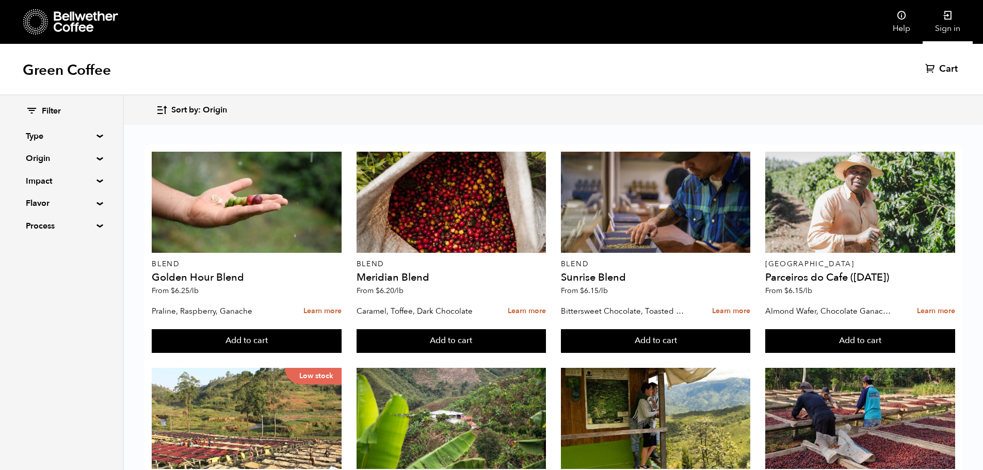
click at [952, 17] on icon at bounding box center [947, 15] width 10 height 10
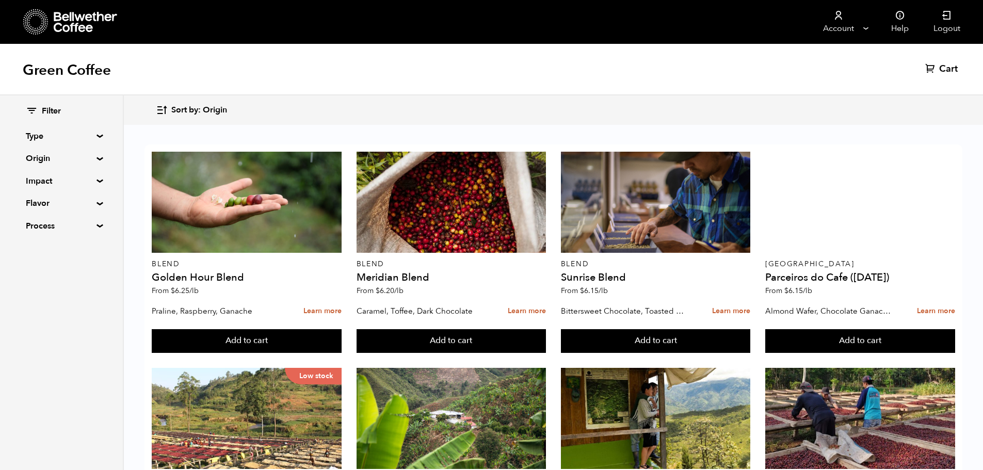
scroll to position [361, 0]
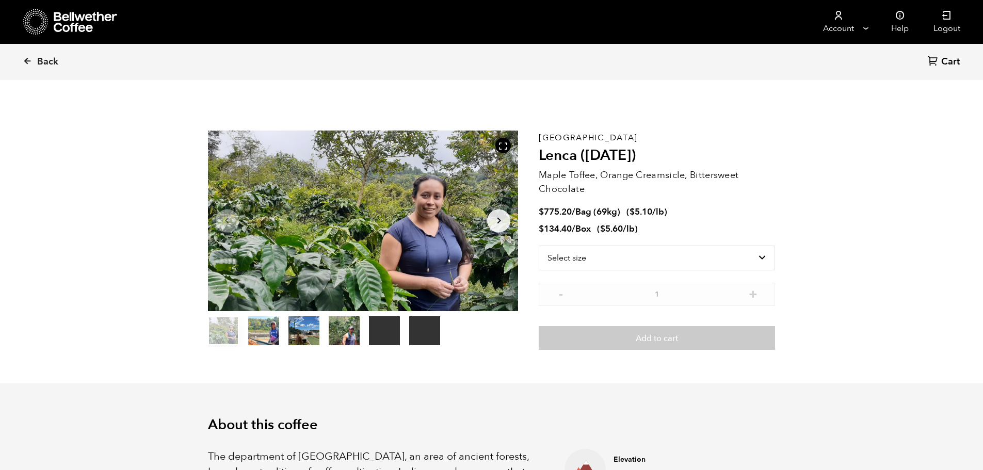
scroll to position [449, 549]
click at [765, 255] on select "Select size Bag (69kg) (152 lbs) Box (24 lbs)" at bounding box center [656, 258] width 236 height 25
select select "bag-2"
click at [538, 246] on select "Select size Bag (69kg) (152 lbs) Box (24 lbs)" at bounding box center [656, 258] width 236 height 25
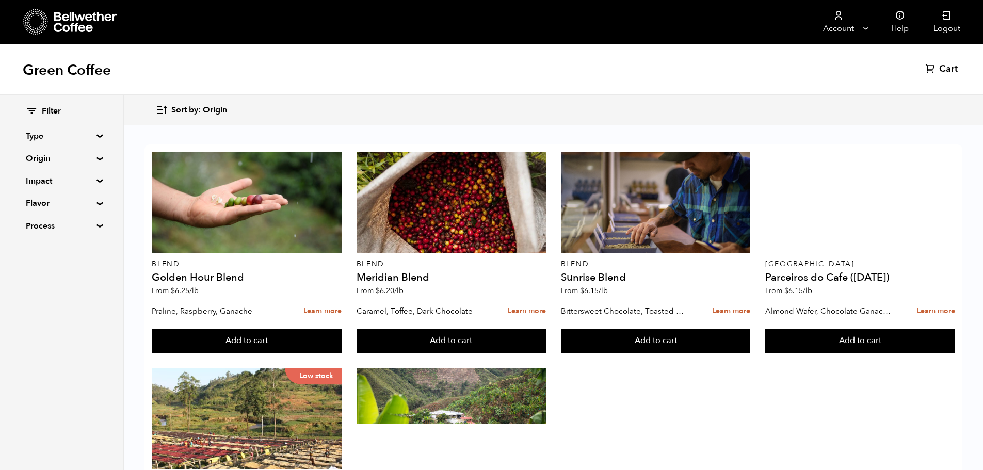
scroll to position [206, 0]
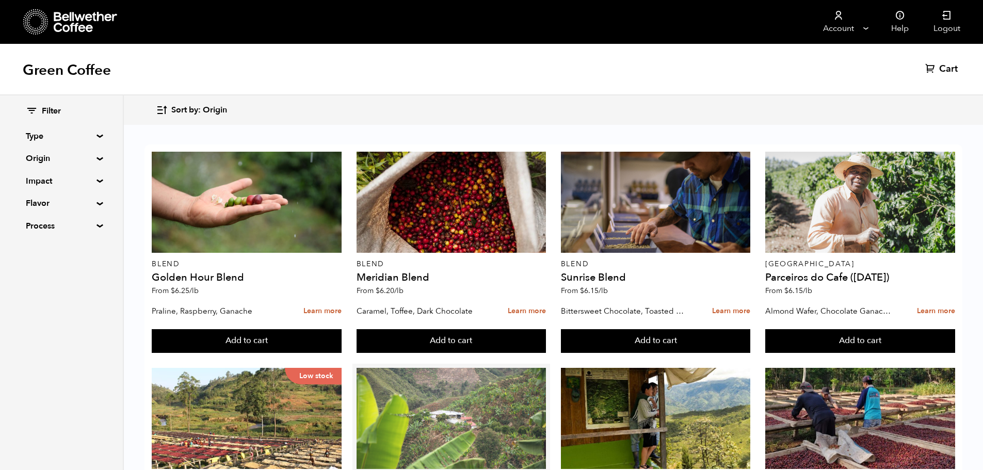
click at [449, 368] on div at bounding box center [451, 418] width 190 height 101
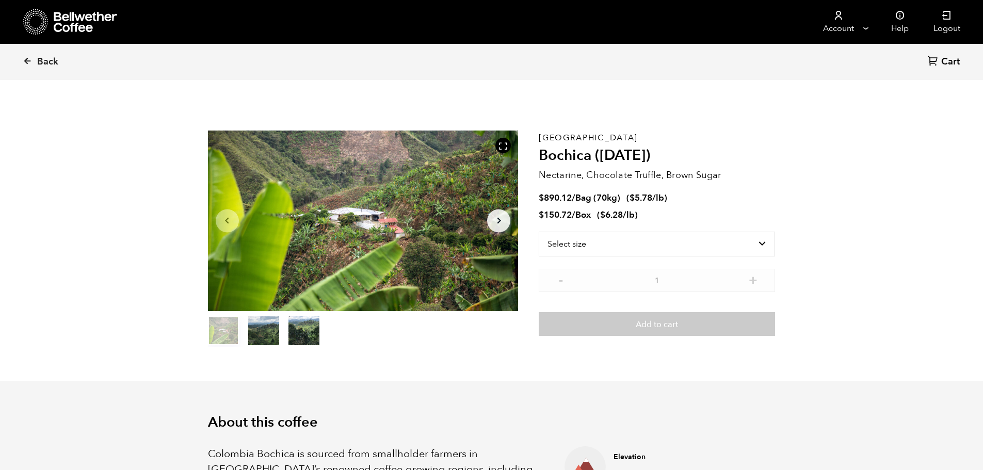
scroll to position [449, 549]
click at [764, 239] on select "Select size Bag (70kg) (154 lbs) Box (24 lbs)" at bounding box center [656, 244] width 236 height 25
select select "bag"
click at [538, 232] on select "Select size Bag (70kg) (154 lbs) Box (24 lbs)" at bounding box center [656, 244] width 236 height 25
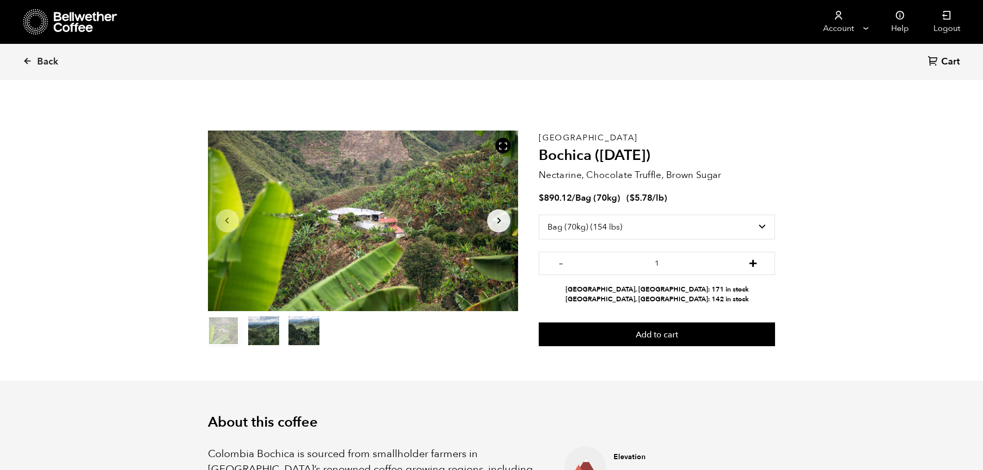
click at [754, 265] on button "+" at bounding box center [752, 262] width 13 height 10
type input "2"
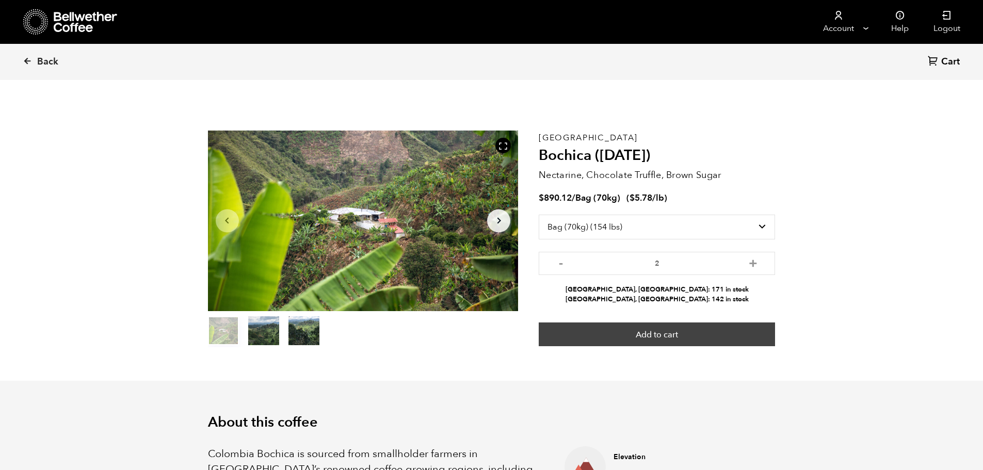
click at [668, 330] on button "Add to cart" at bounding box center [656, 334] width 236 height 24
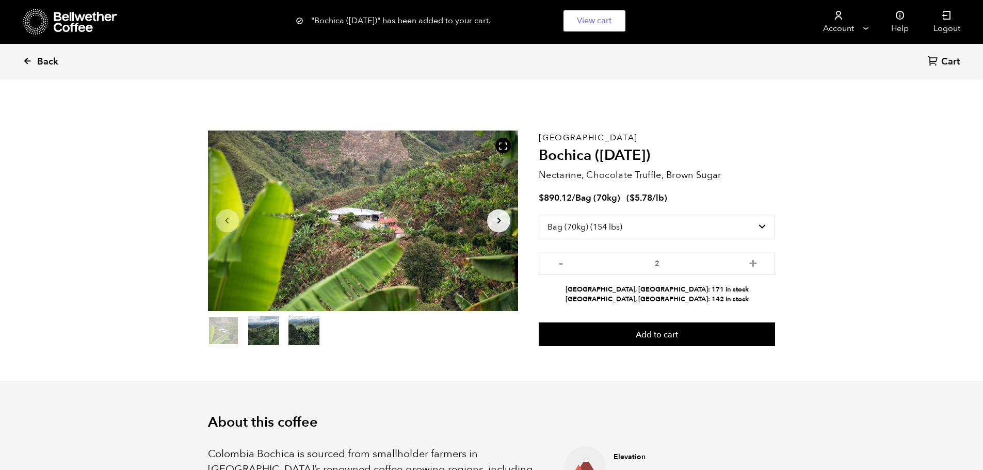
click at [26, 61] on icon at bounding box center [27, 60] width 9 height 9
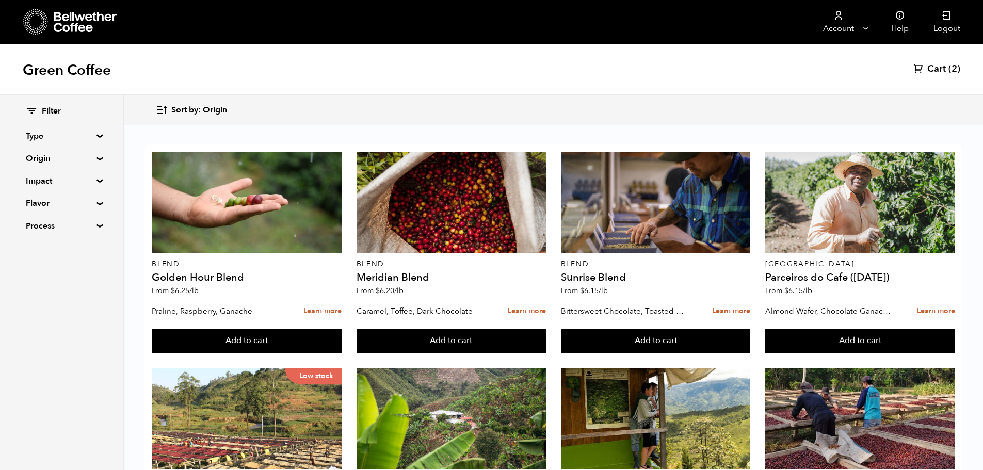
click at [869, 208] on div at bounding box center [860, 202] width 190 height 101
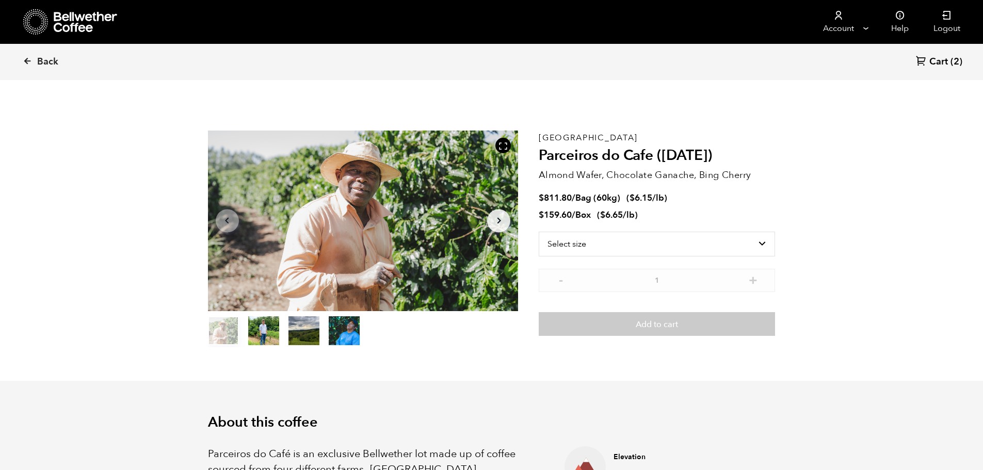
scroll to position [449, 549]
click at [763, 244] on select "Select size Bag (60kg) (132 lbs) Box (24 lbs)" at bounding box center [656, 244] width 236 height 25
select select "bag-3"
click at [538, 232] on select "Select size Bag (60kg) (132 lbs) Box (24 lbs)" at bounding box center [656, 244] width 236 height 25
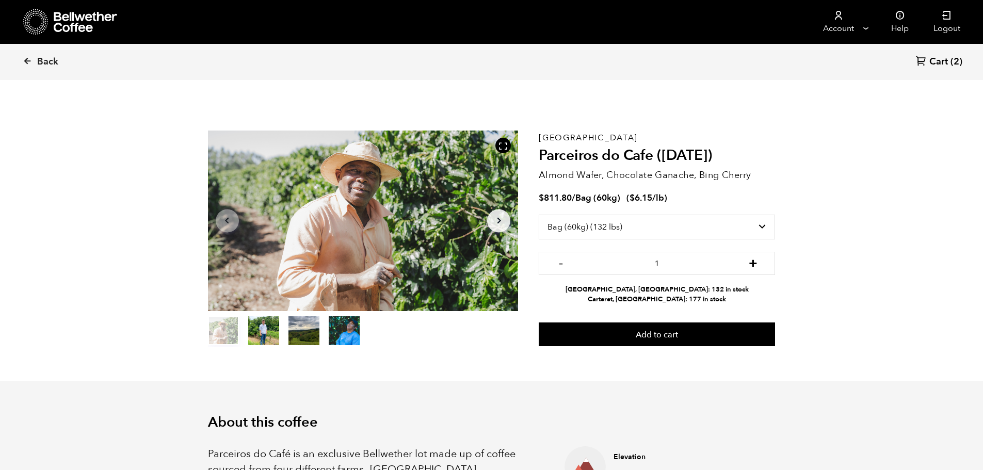
click at [755, 264] on button "+" at bounding box center [752, 262] width 13 height 10
type input "2"
click at [35, 61] on link "Back" at bounding box center [55, 61] width 64 height 35
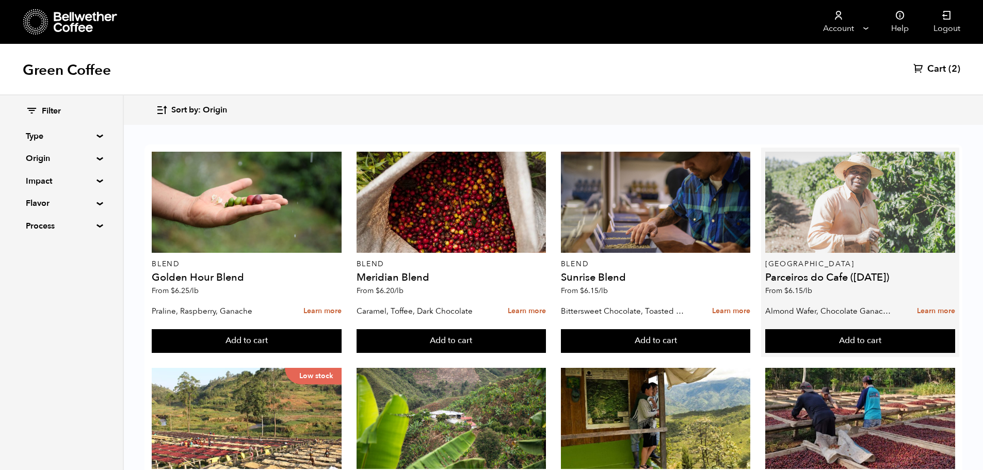
click at [855, 187] on div at bounding box center [860, 202] width 190 height 101
click at [853, 197] on div at bounding box center [860, 202] width 190 height 101
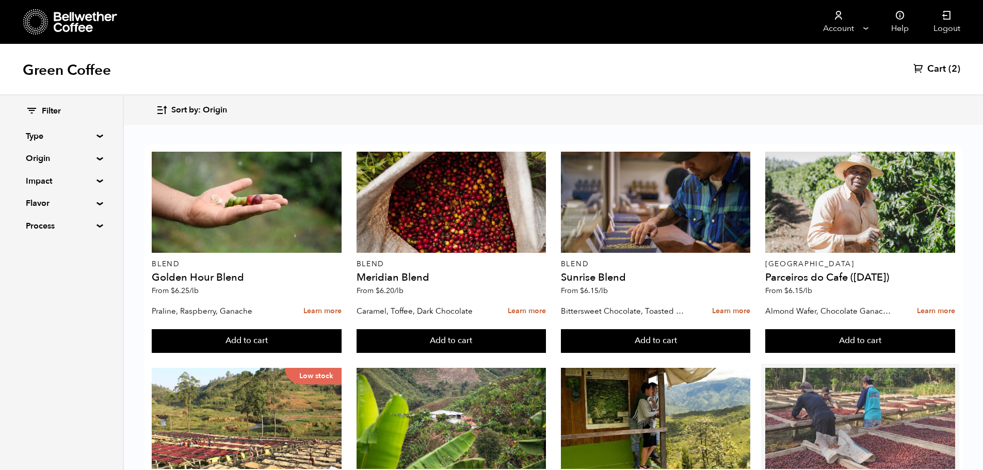
scroll to position [566, 0]
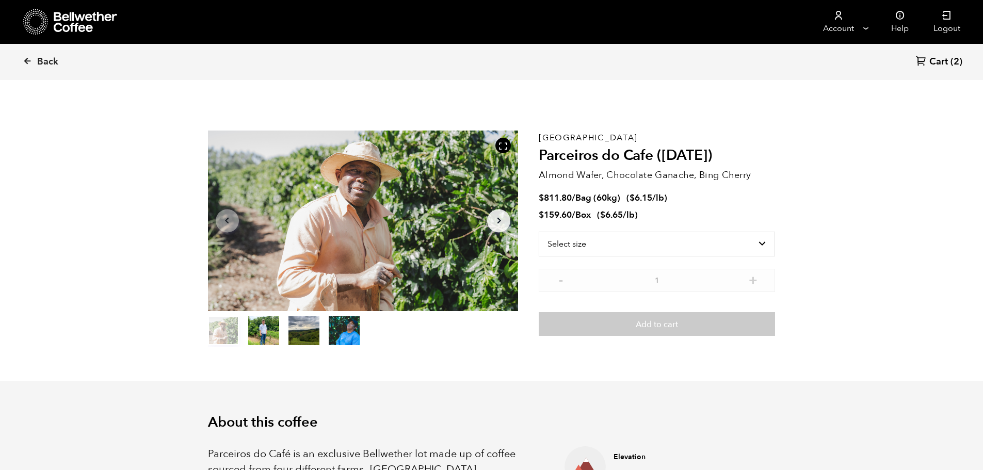
scroll to position [449, 549]
click at [762, 243] on select "Select size Bag (60kg) (132 lbs) Box (24 lbs)" at bounding box center [656, 244] width 236 height 25
select select "bag-3"
click at [538, 232] on select "Select size Bag (60kg) (132 lbs) Box (24 lbs)" at bounding box center [656, 244] width 236 height 25
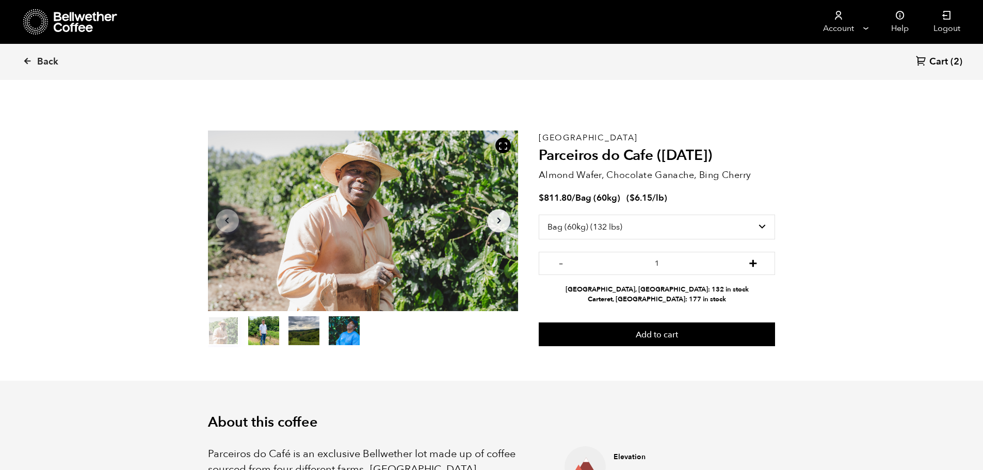
click at [751, 267] on button "+" at bounding box center [752, 262] width 13 height 10
type input "2"
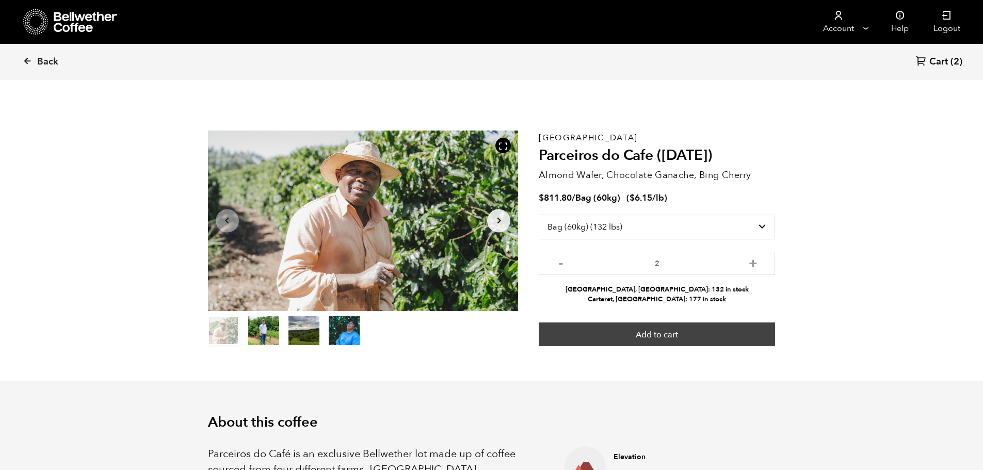
click at [669, 341] on button "Add to cart" at bounding box center [656, 334] width 236 height 24
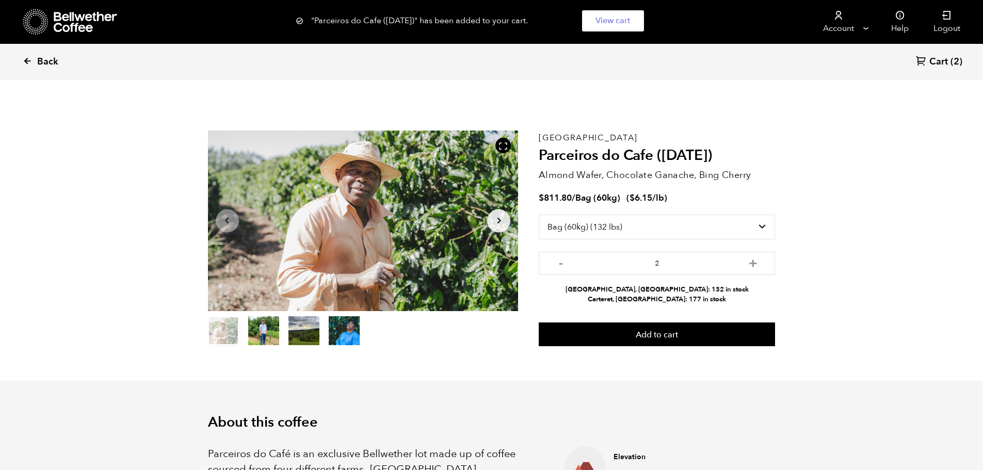
click at [27, 60] on icon at bounding box center [27, 60] width 9 height 9
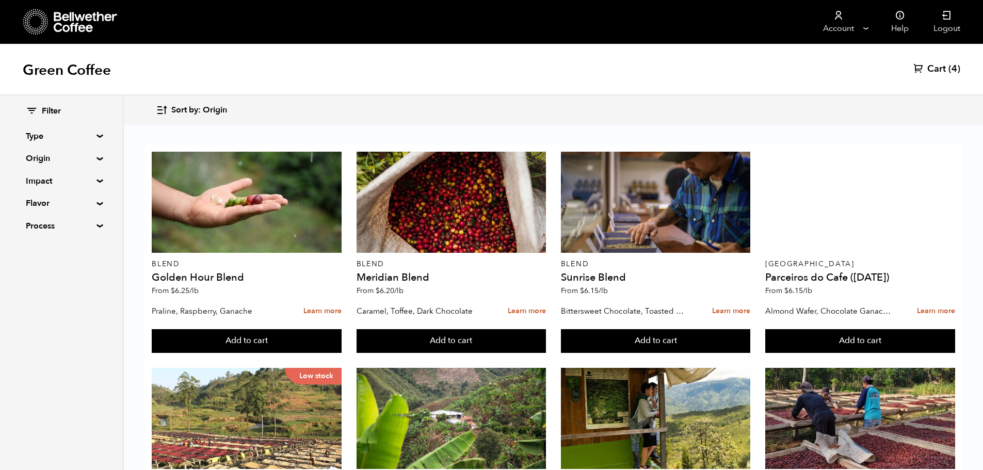
scroll to position [413, 0]
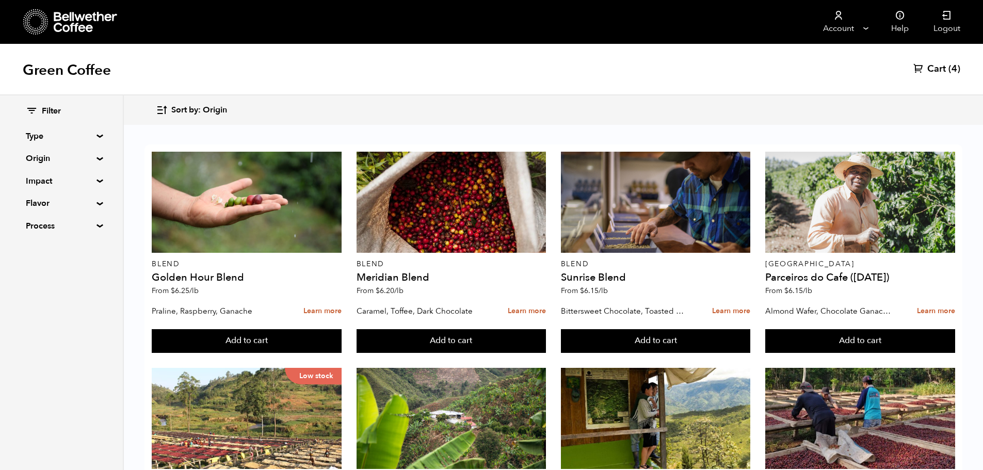
click at [341, 353] on button "Add to cart" at bounding box center [247, 341] width 190 height 24
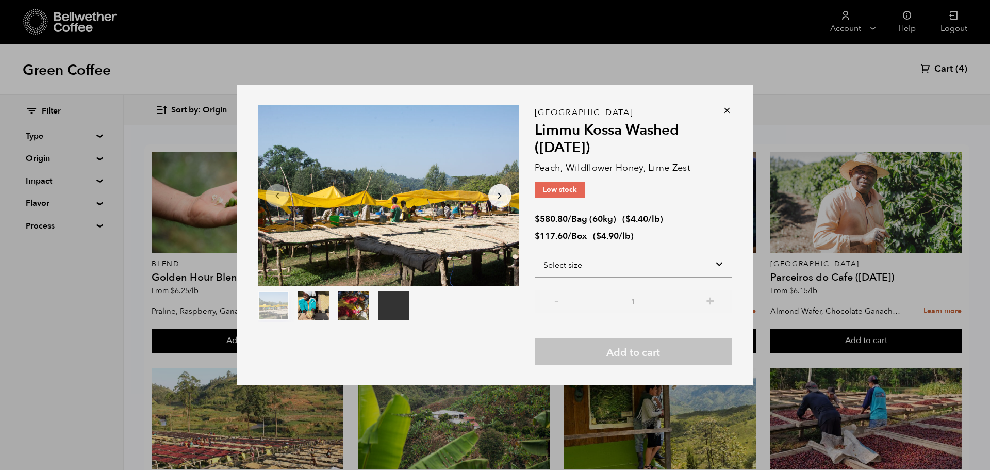
click at [717, 263] on select "Select size Bag (60kg) (132 lbs) Box (24 lbs)" at bounding box center [634, 265] width 198 height 25
select select "bag-3"
click at [535, 253] on select "Select size Bag (60kg) (132 lbs) Box (24 lbs)" at bounding box center [634, 265] width 198 height 25
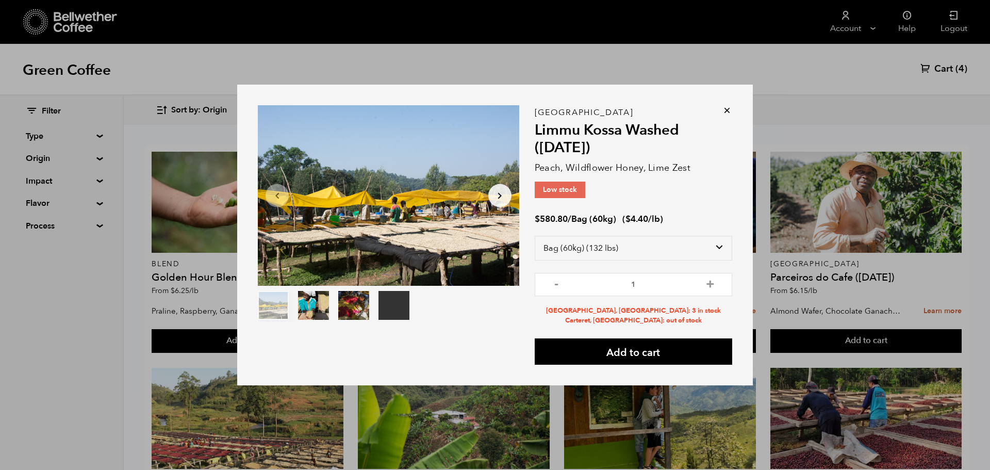
click at [725, 110] on icon at bounding box center [727, 110] width 10 height 10
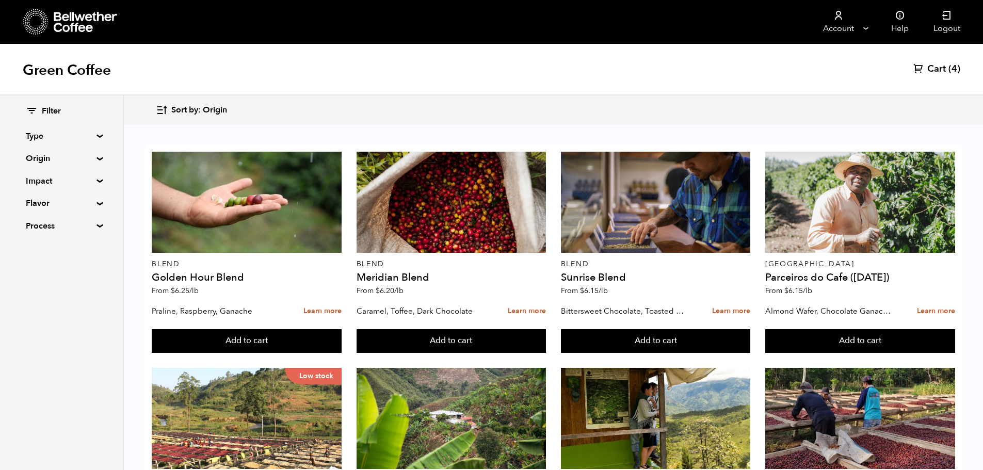
click at [341, 353] on button "Add to cart" at bounding box center [247, 341] width 190 height 24
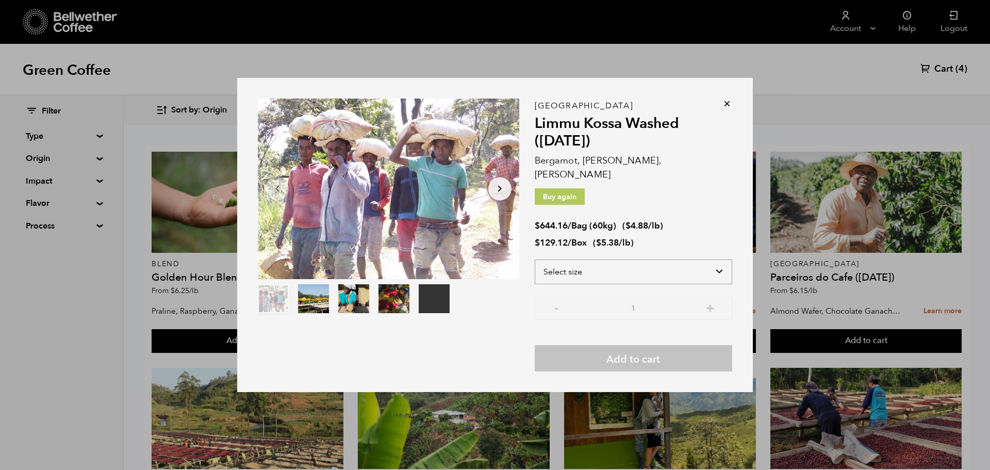
click at [720, 264] on select "Select size Bag (60kg) (132 lbs) Box (24 lbs)" at bounding box center [634, 271] width 198 height 25
select select "bag-3"
click at [535, 259] on select "Select size Bag (60kg) (132 lbs) Box (24 lbs)" at bounding box center [634, 271] width 198 height 25
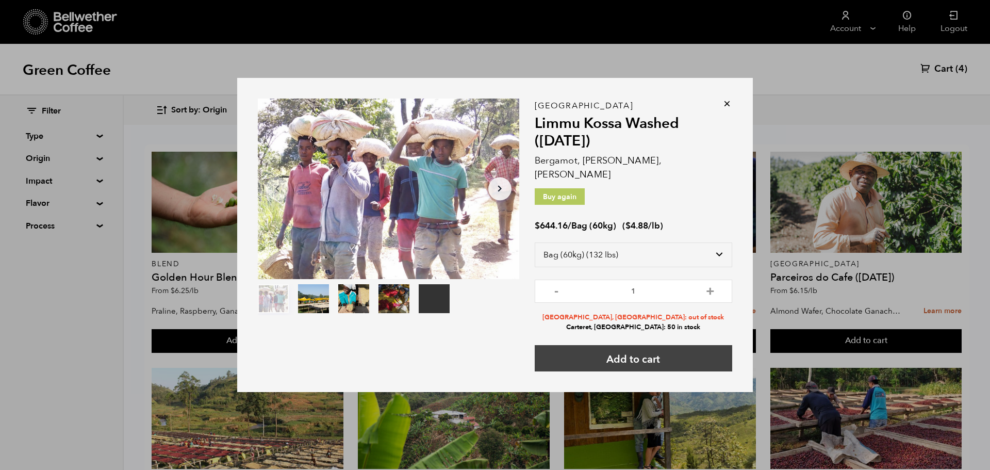
click at [653, 353] on button "Add to cart" at bounding box center [634, 358] width 198 height 26
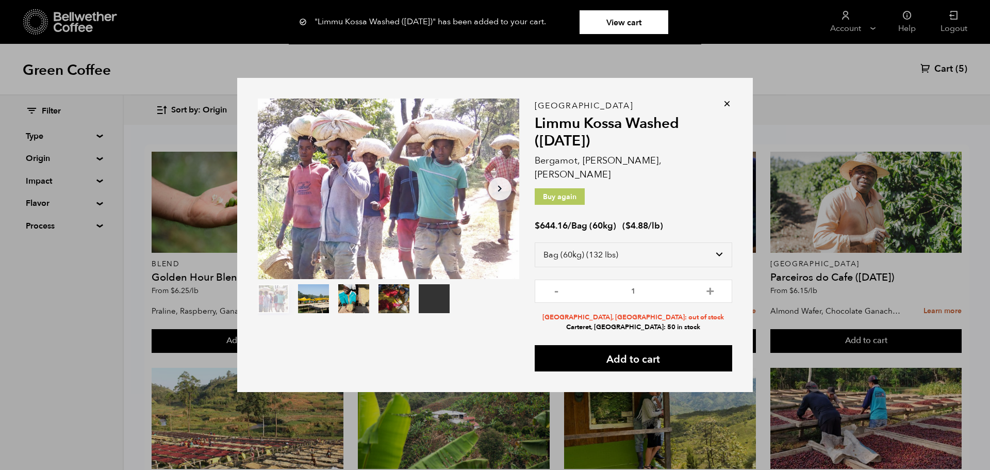
click at [724, 109] on icon at bounding box center [727, 104] width 10 height 10
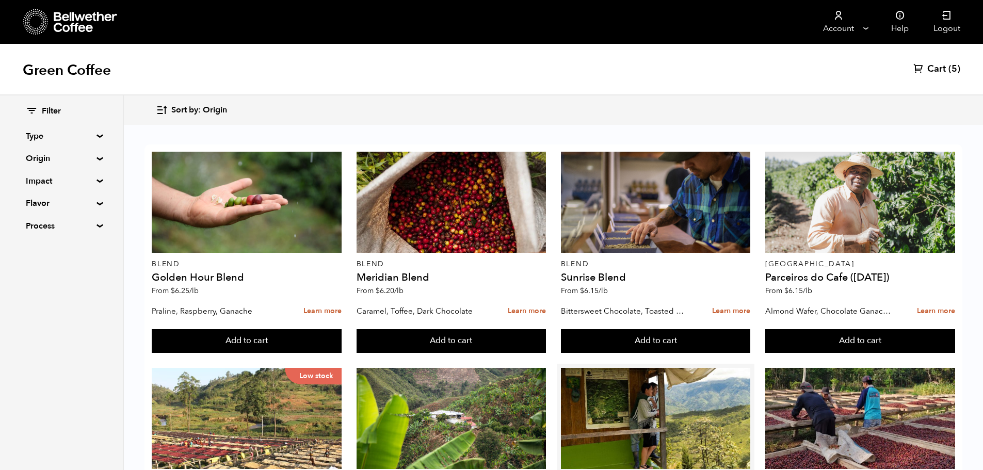
scroll to position [0, 0]
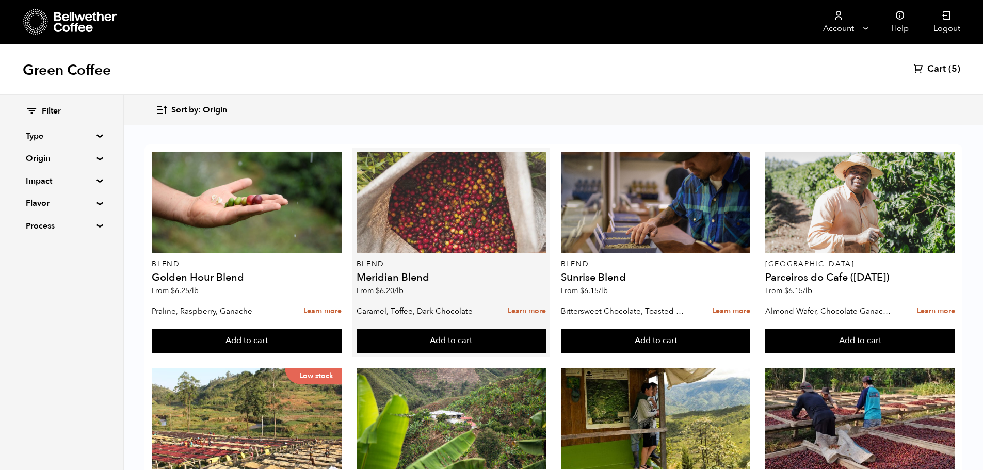
click at [432, 209] on div at bounding box center [451, 202] width 190 height 101
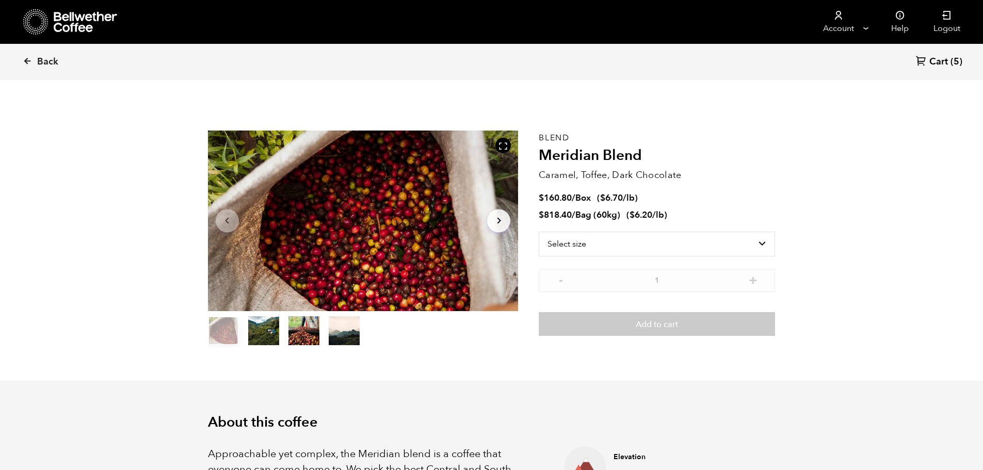
scroll to position [449, 549]
click at [756, 243] on select "Select size Bag (60kg) (132 lbs) Box (24 lbs)" at bounding box center [656, 244] width 236 height 25
select select "bag-3"
click at [538, 232] on select "Select size Bag (60kg) (132 lbs) Box (24 lbs)" at bounding box center [656, 244] width 236 height 25
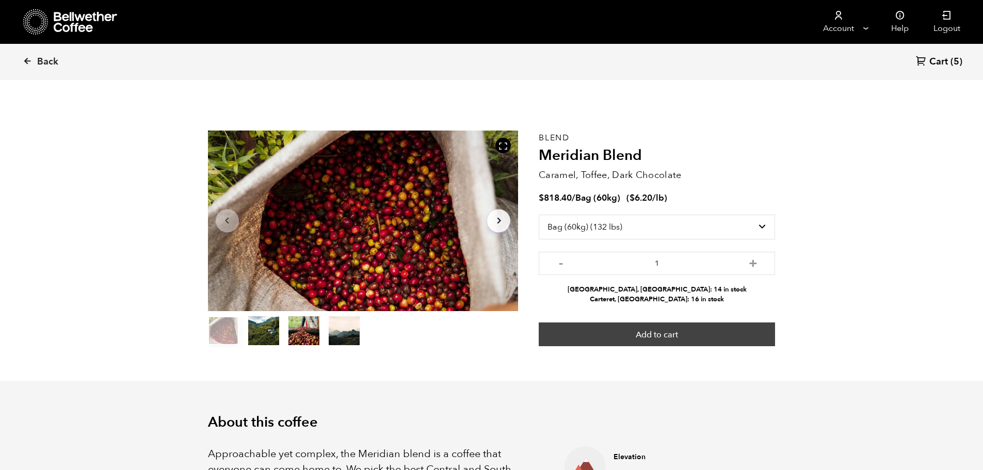
click at [668, 338] on button "Add to cart" at bounding box center [656, 334] width 236 height 24
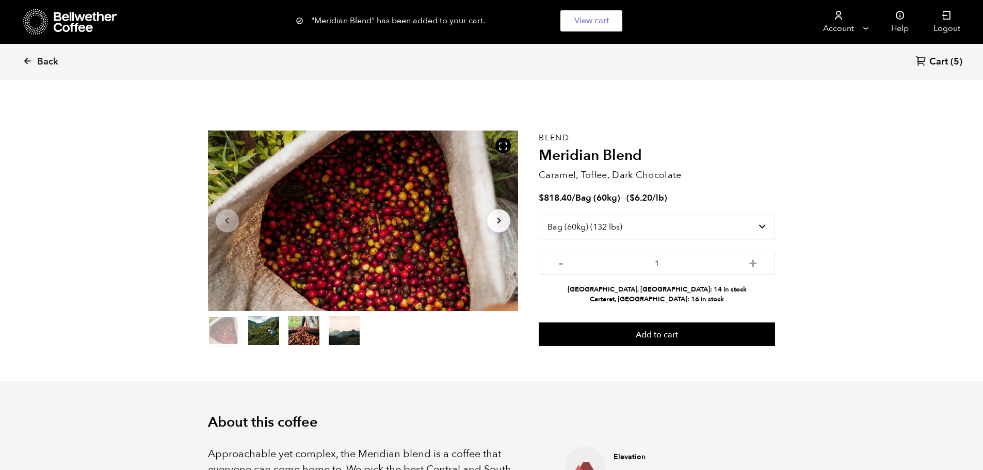
click at [944, 62] on span "Cart" at bounding box center [938, 62] width 19 height 12
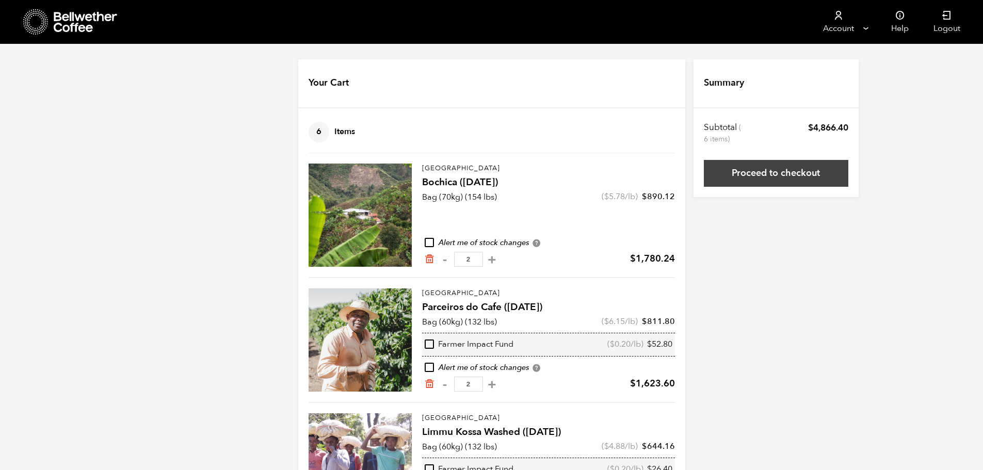
click at [799, 178] on link "Proceed to checkout" at bounding box center [776, 173] width 144 height 27
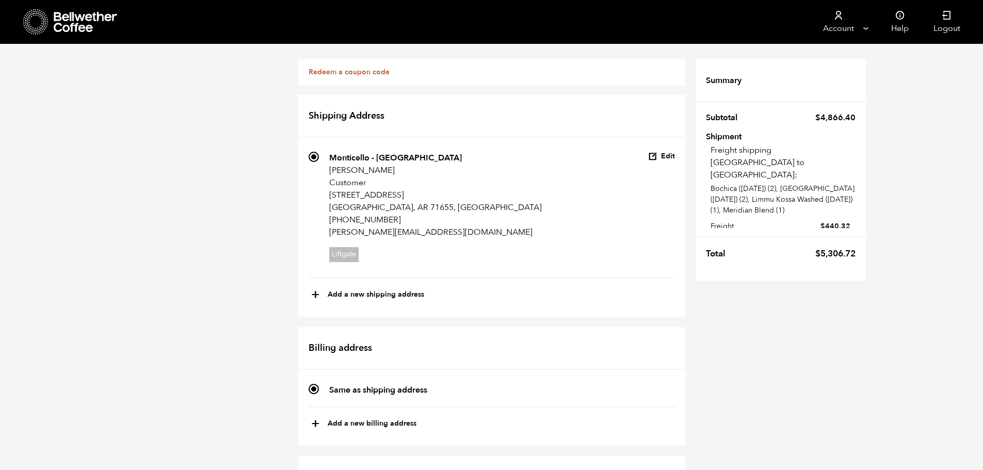
scroll to position [309, 0]
radio input "true"
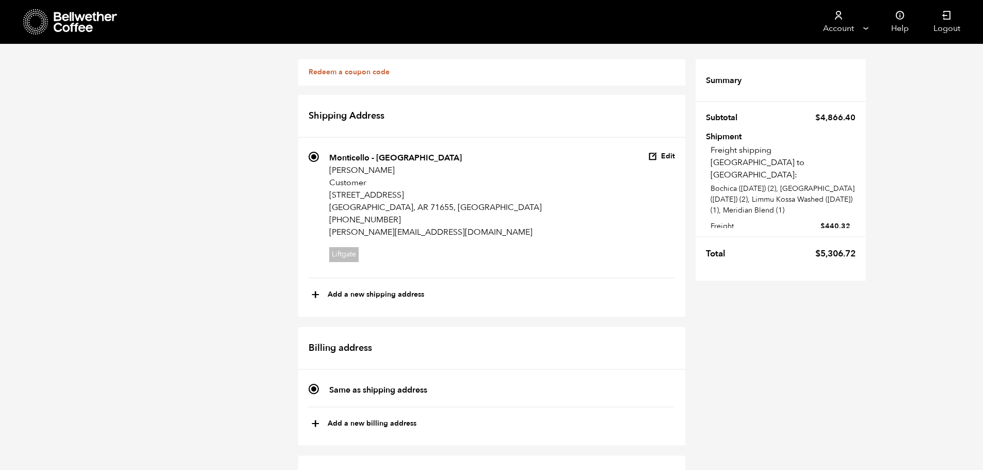
checkbox input "true"
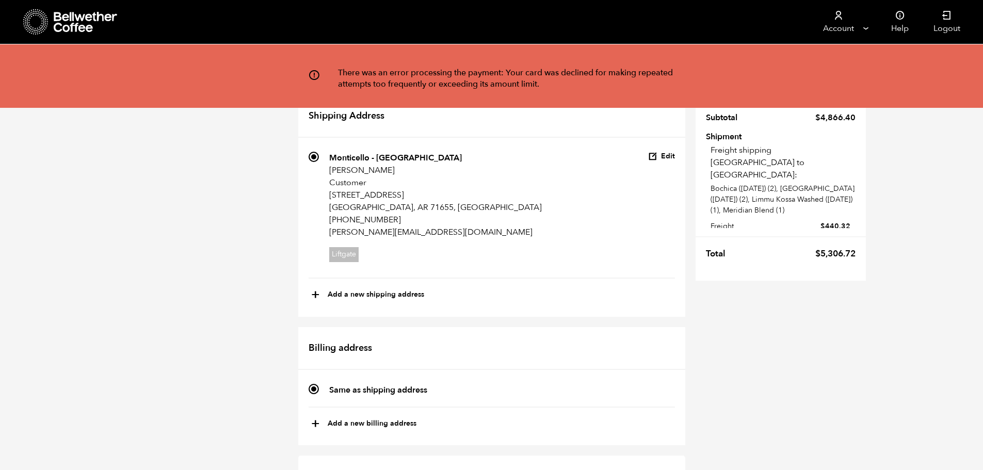
scroll to position [0, 0]
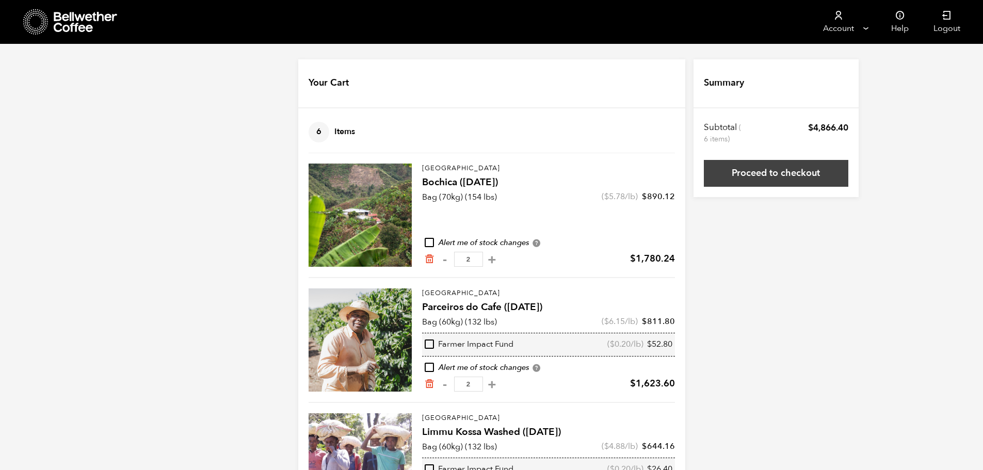
click at [792, 173] on link "Proceed to checkout" at bounding box center [776, 173] width 144 height 27
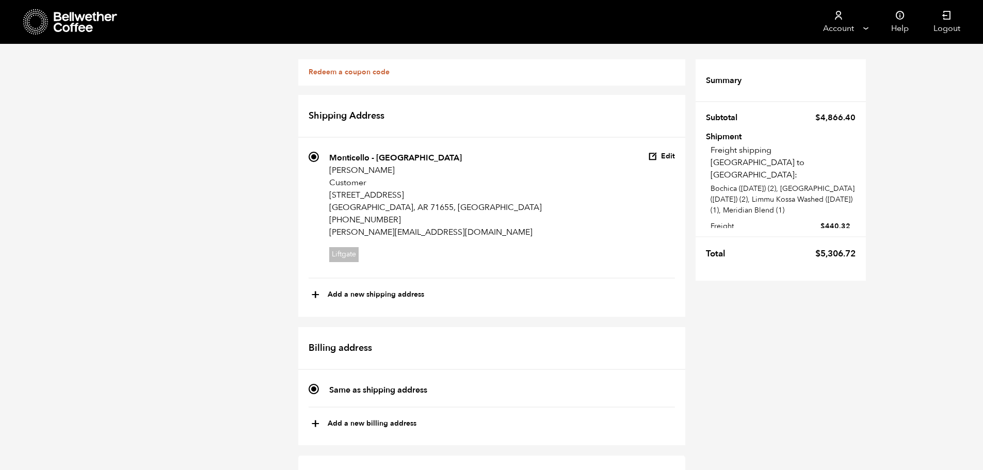
scroll to position [361, 0]
radio input "true"
checkbox input "true"
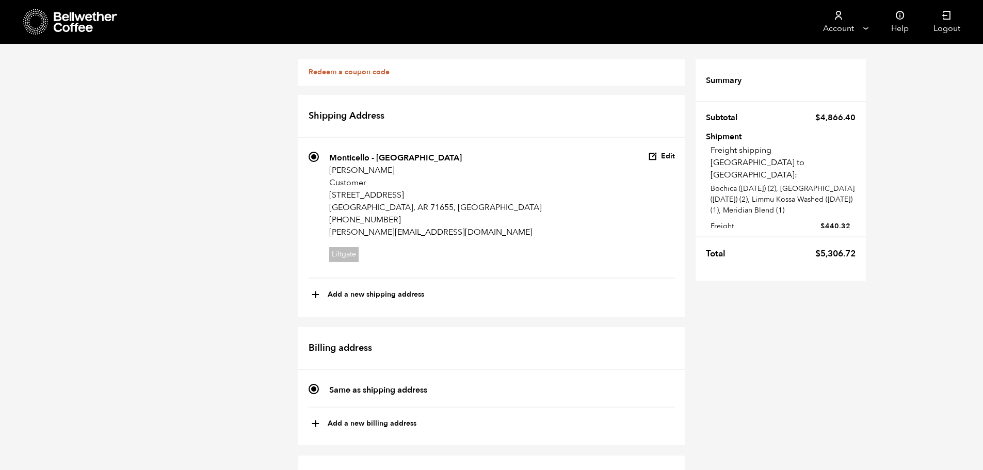
scroll to position [905, 0]
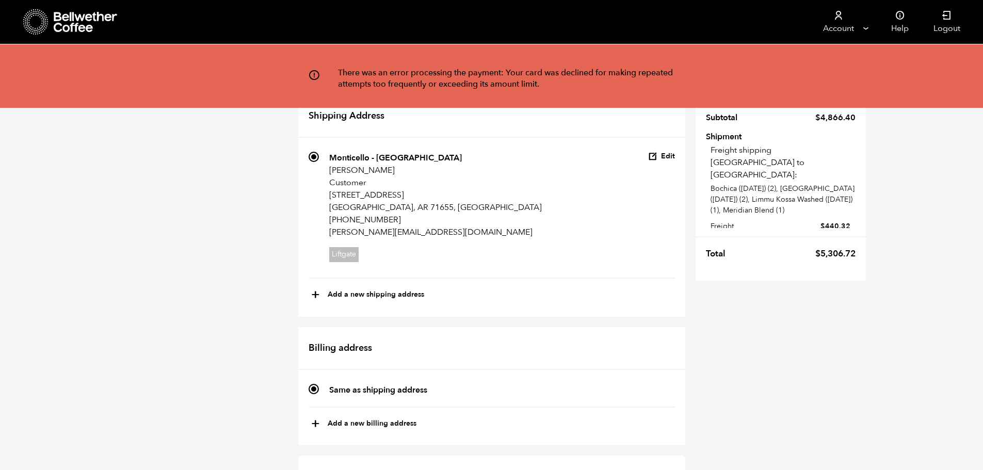
scroll to position [389, 0]
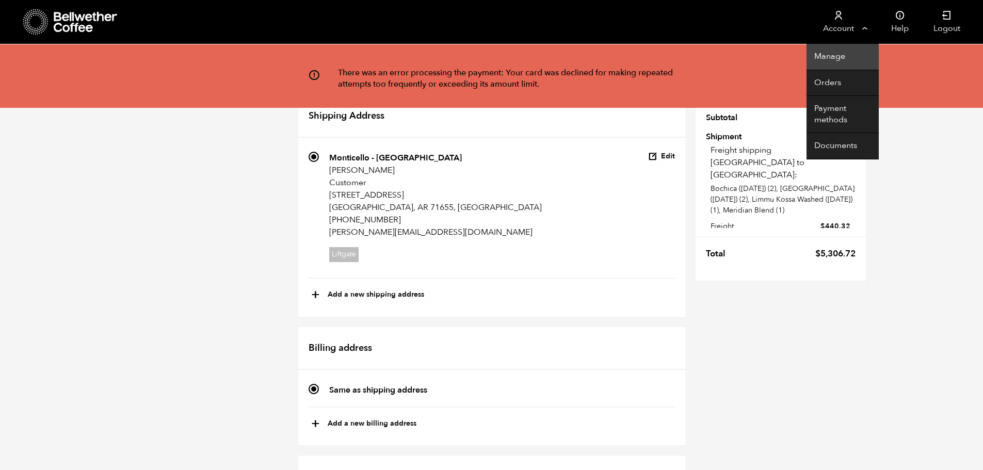
click at [836, 59] on link "Manage" at bounding box center [842, 57] width 72 height 26
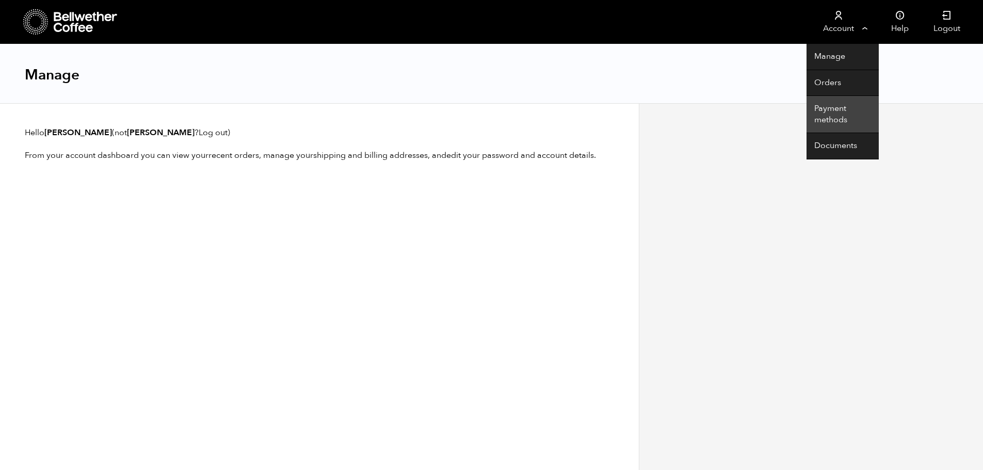
click at [835, 117] on link "Payment methods" at bounding box center [842, 114] width 72 height 37
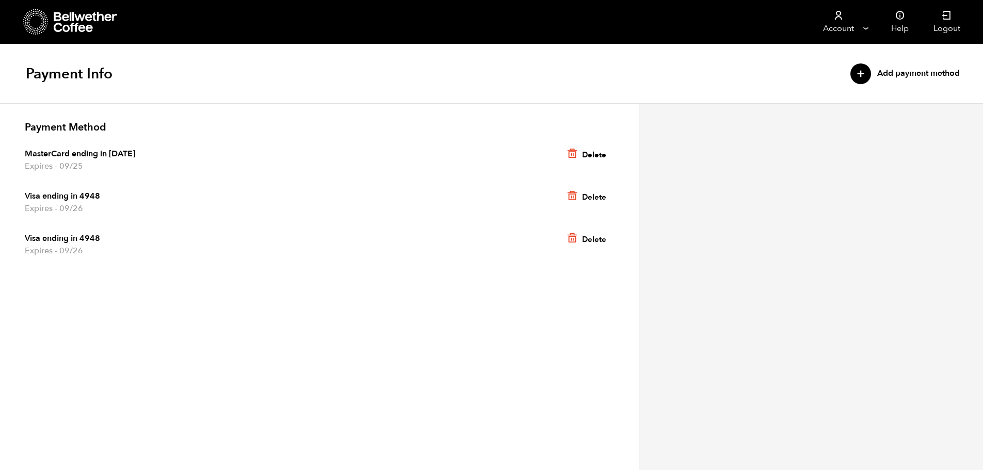
click at [575, 152] on icon at bounding box center [571, 153] width 11 height 11
click at [573, 154] on icon at bounding box center [571, 153] width 11 height 11
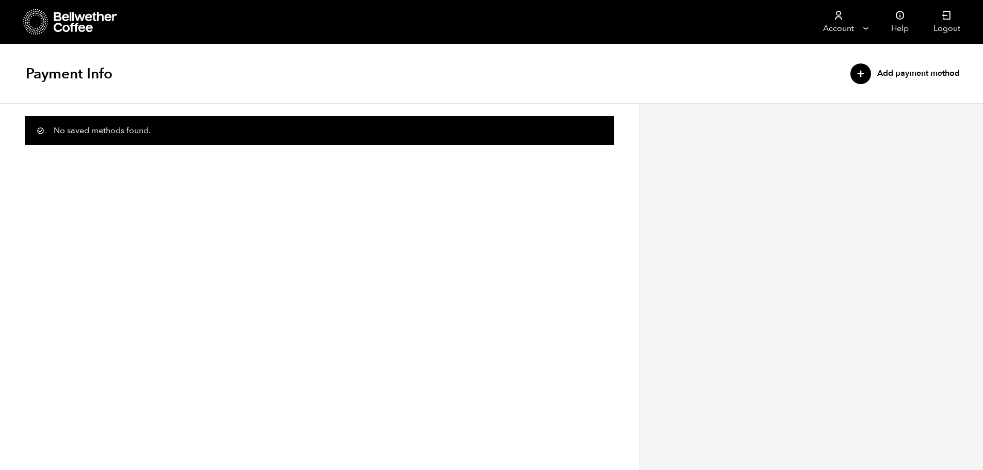
click at [861, 74] on div "+" at bounding box center [860, 73] width 21 height 21
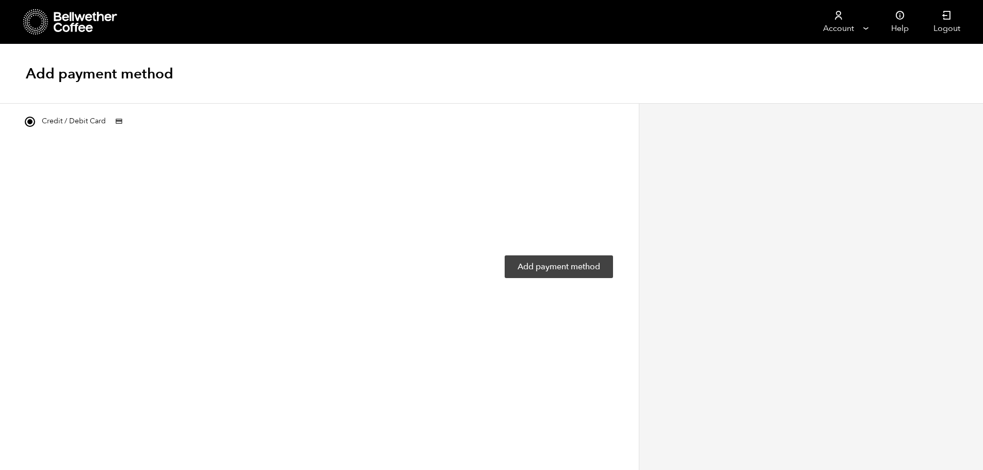
click at [554, 270] on button "Add payment method" at bounding box center [558, 266] width 108 height 23
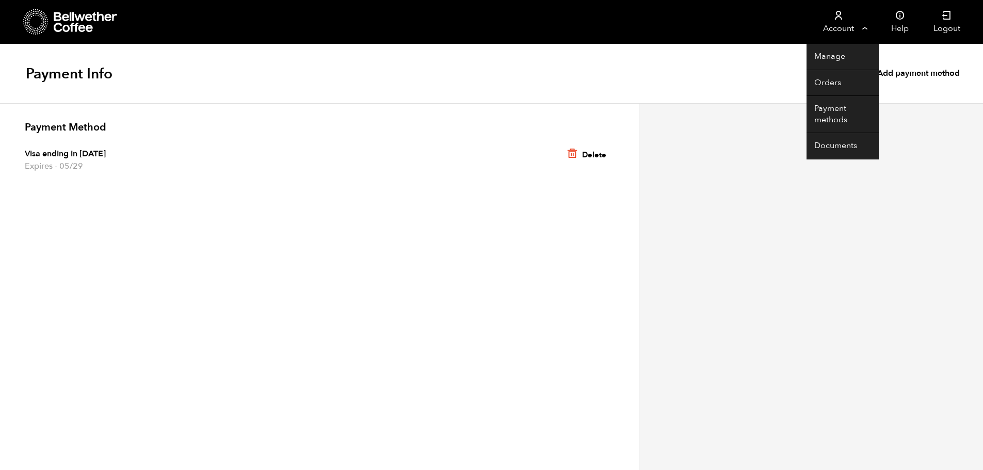
click at [838, 20] on icon at bounding box center [838, 15] width 10 height 10
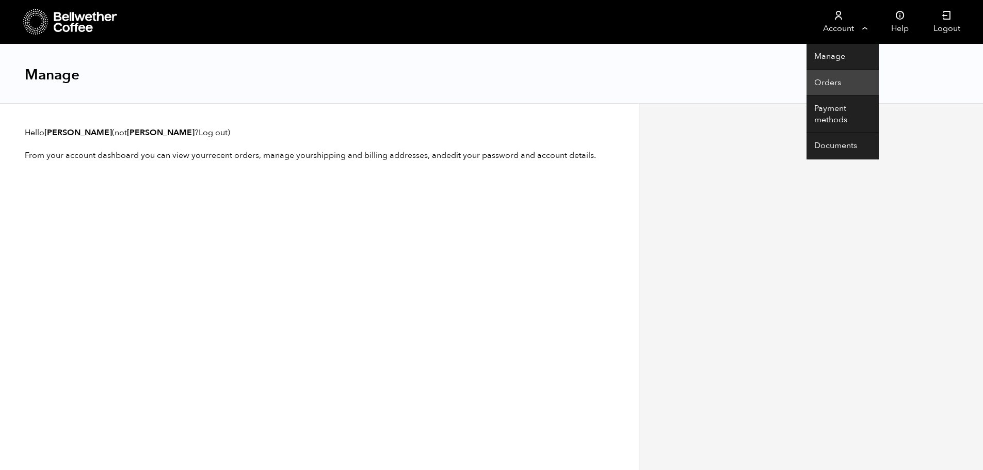
click at [836, 89] on link "Orders" at bounding box center [842, 83] width 72 height 26
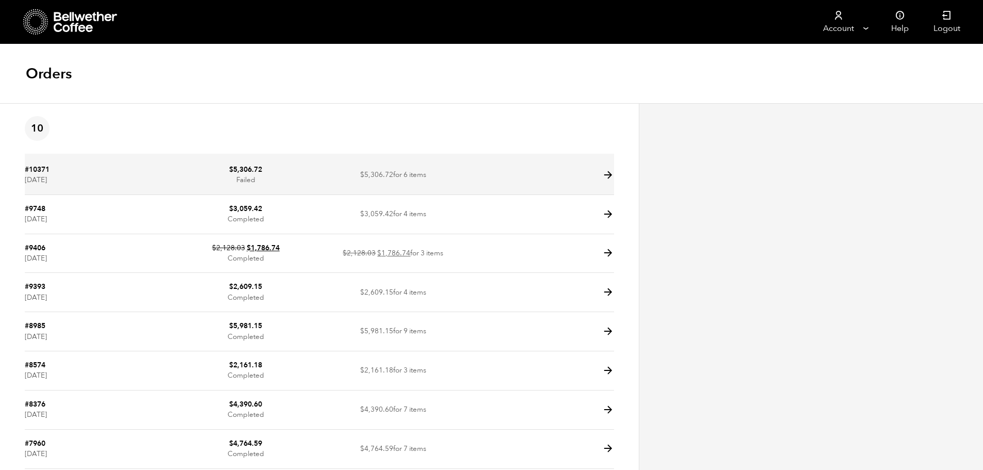
click at [606, 175] on icon at bounding box center [608, 175] width 12 height 12
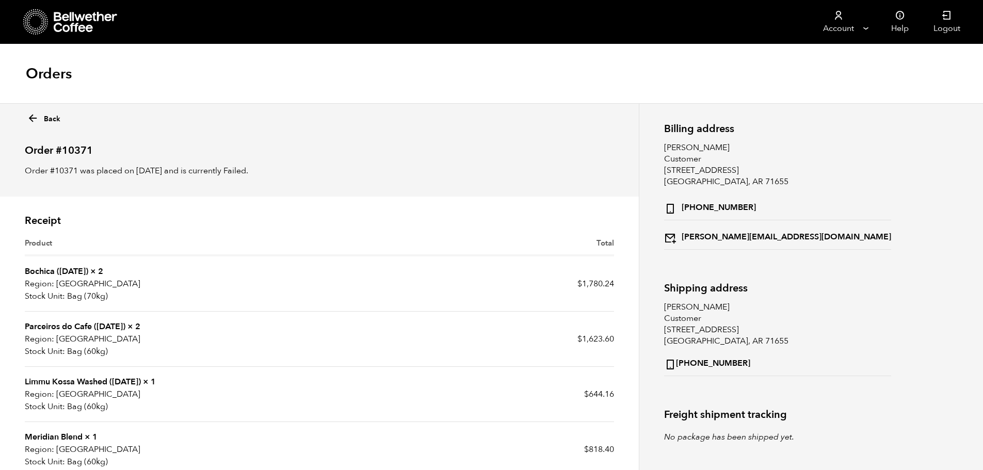
click at [38, 121] on icon at bounding box center [33, 118] width 12 height 12
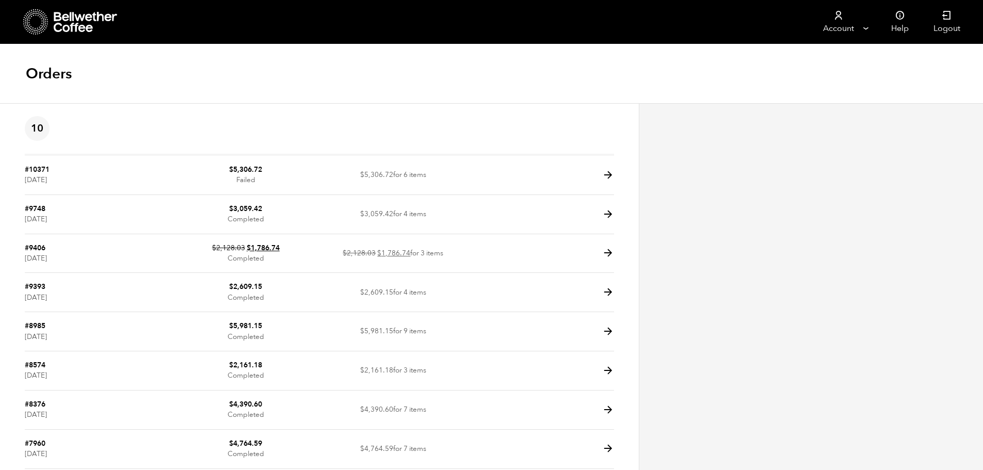
click at [37, 22] on icon at bounding box center [35, 22] width 25 height 26
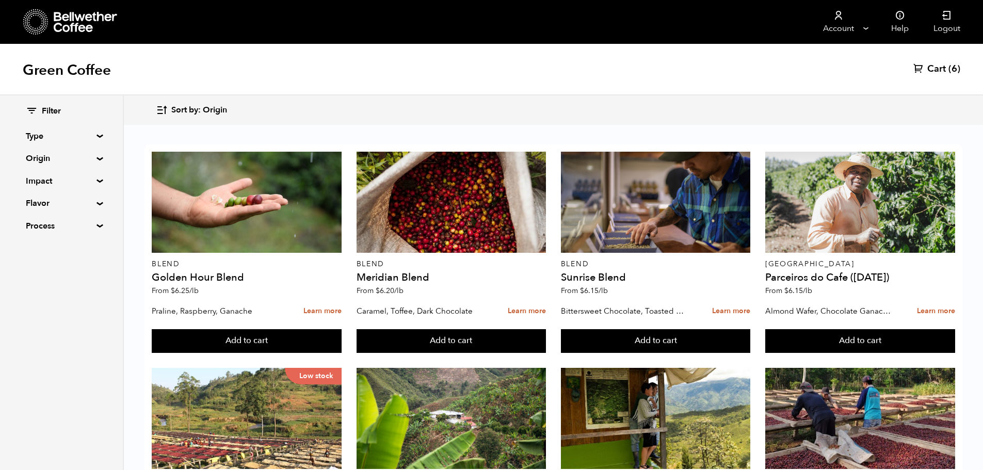
click at [942, 67] on span "Cart" at bounding box center [936, 69] width 19 height 12
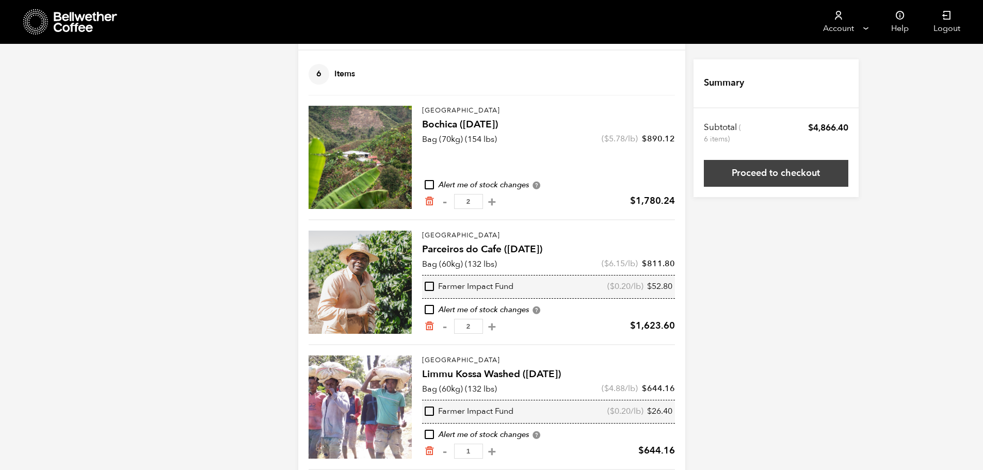
scroll to position [198, 0]
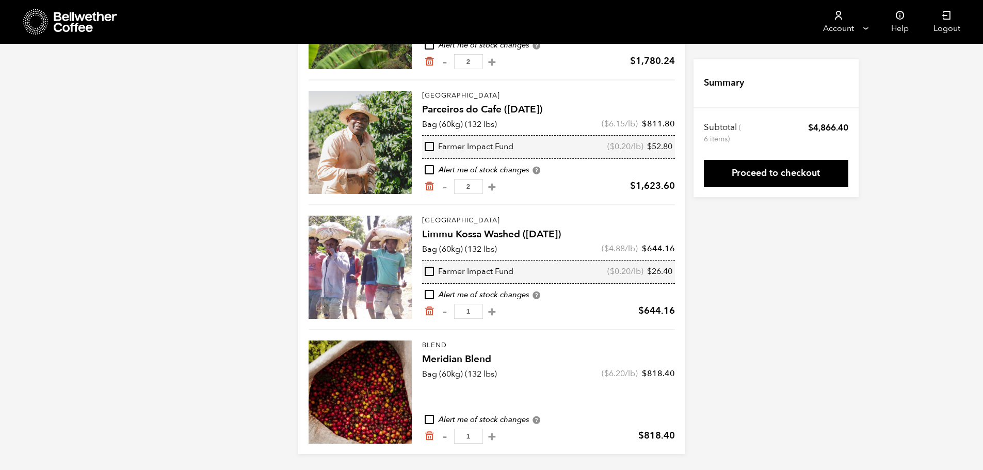
click at [758, 173] on link "Proceed to checkout" at bounding box center [776, 173] width 144 height 27
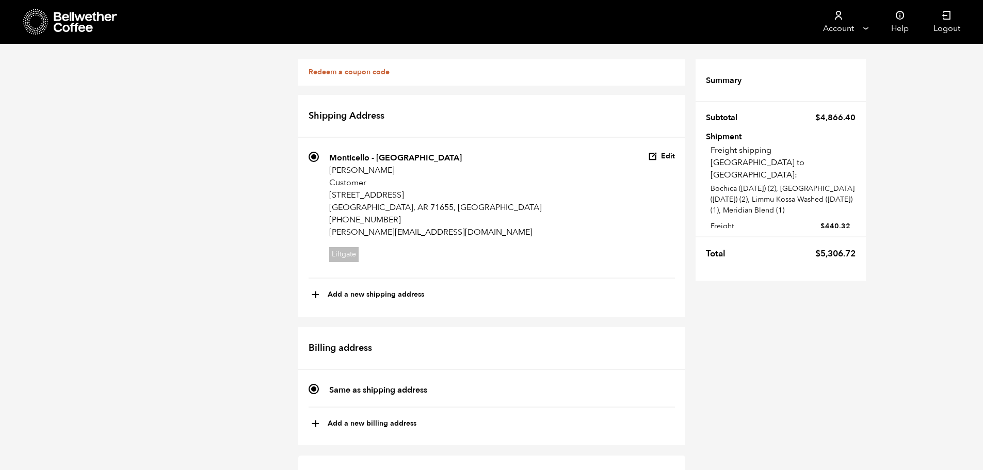
scroll to position [746, 0]
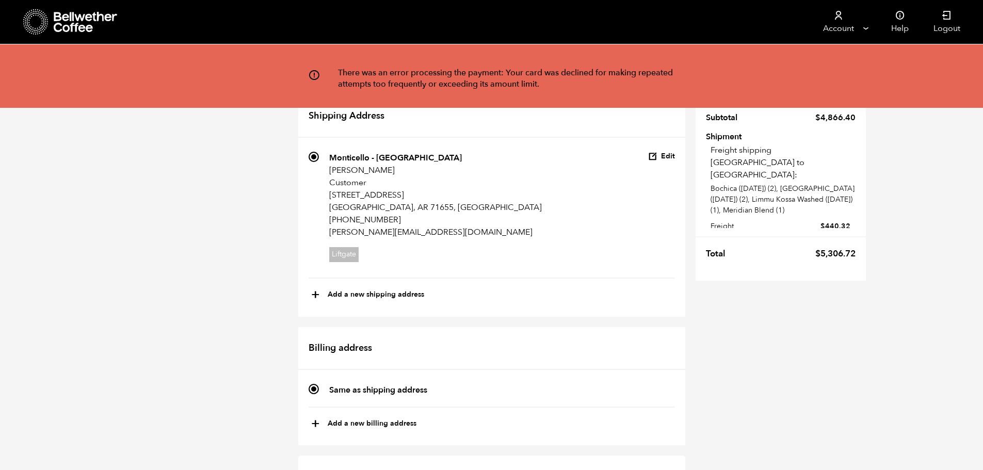
click at [36, 20] on icon at bounding box center [35, 22] width 25 height 26
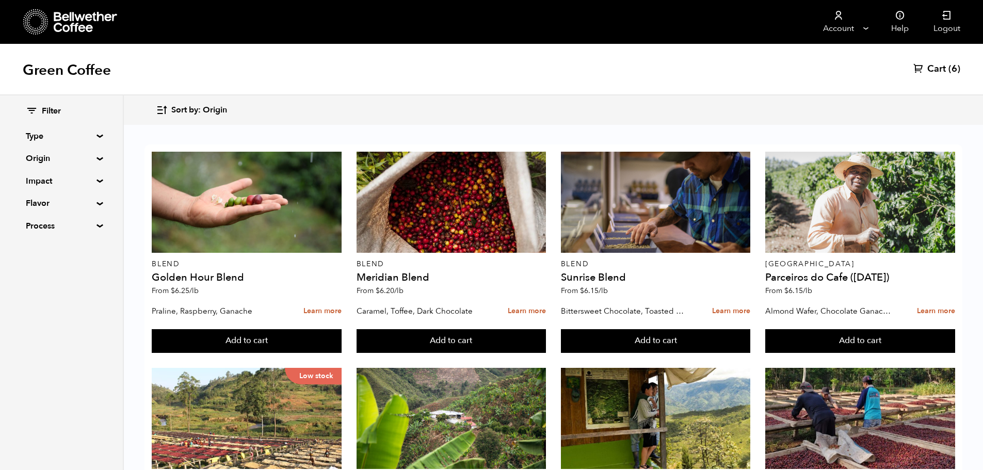
click at [939, 66] on span "Cart" at bounding box center [936, 69] width 19 height 12
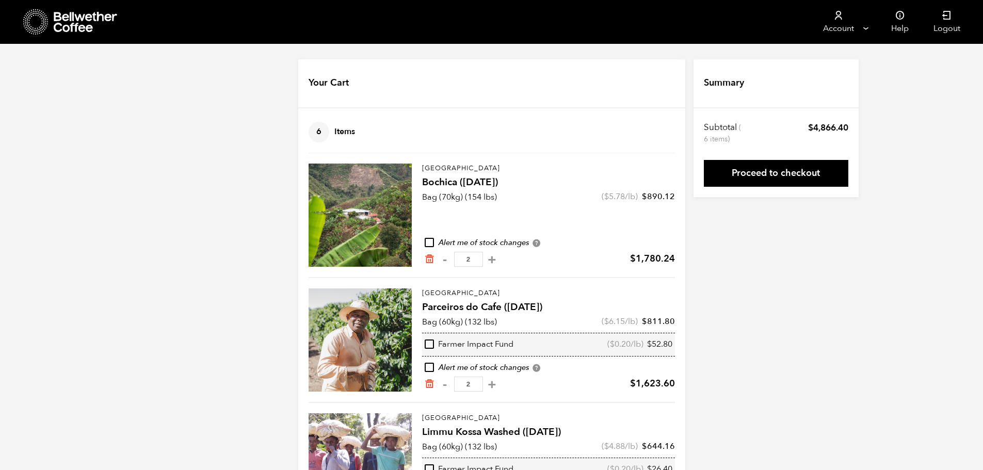
click at [766, 174] on link "Proceed to checkout" at bounding box center [776, 173] width 144 height 27
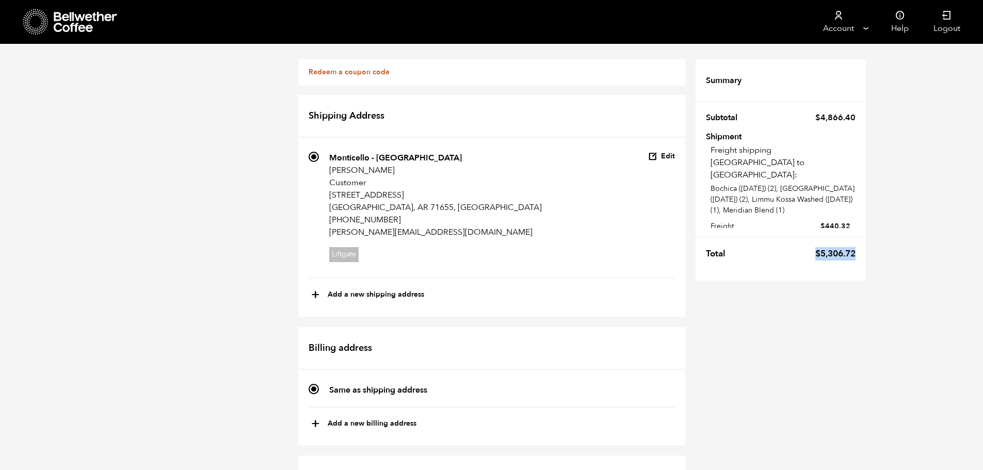
drag, startPoint x: 813, startPoint y: 254, endPoint x: 855, endPoint y: 251, distance: 41.9
click at [856, 250] on tr "Total $ 5,306.72" at bounding box center [780, 250] width 170 height 29
